Goal: Check status

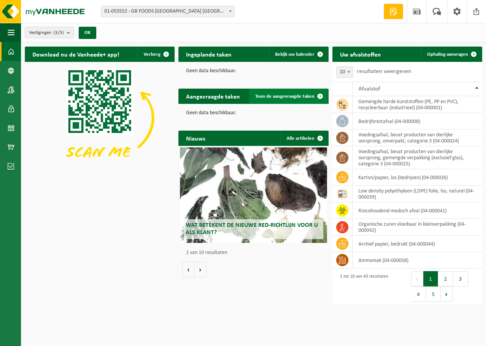
click at [262, 98] on span "Toon de aangevraagde taken" at bounding box center [284, 96] width 59 height 5
